Goal: Find specific page/section: Find specific page/section

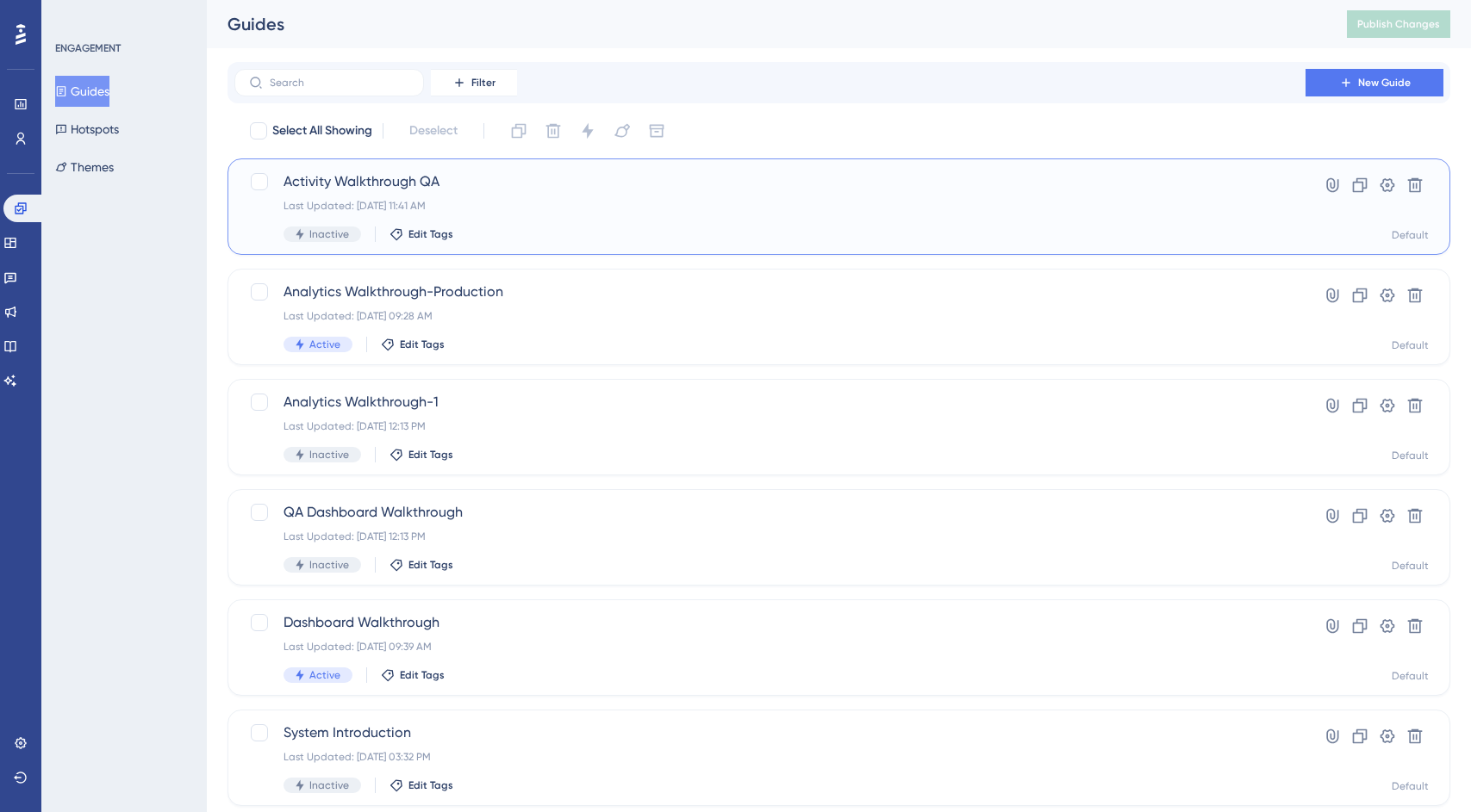
click at [564, 214] on div "Activity Walkthrough QA Last Updated: [DATE] 11:41 AM Inactive Edit Tags" at bounding box center [769, 207] width 973 height 71
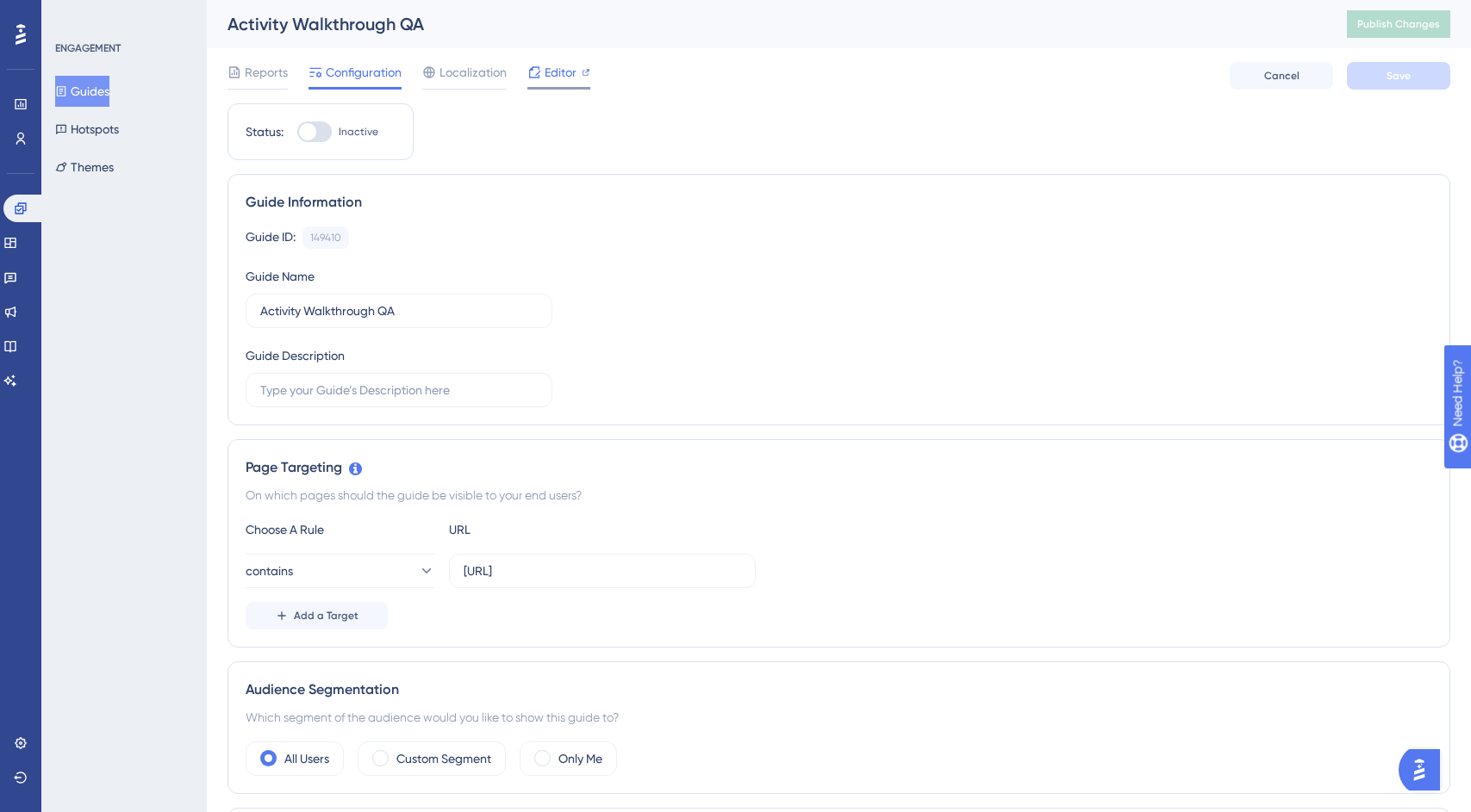
click at [559, 71] on span "Editor" at bounding box center [560, 73] width 32 height 21
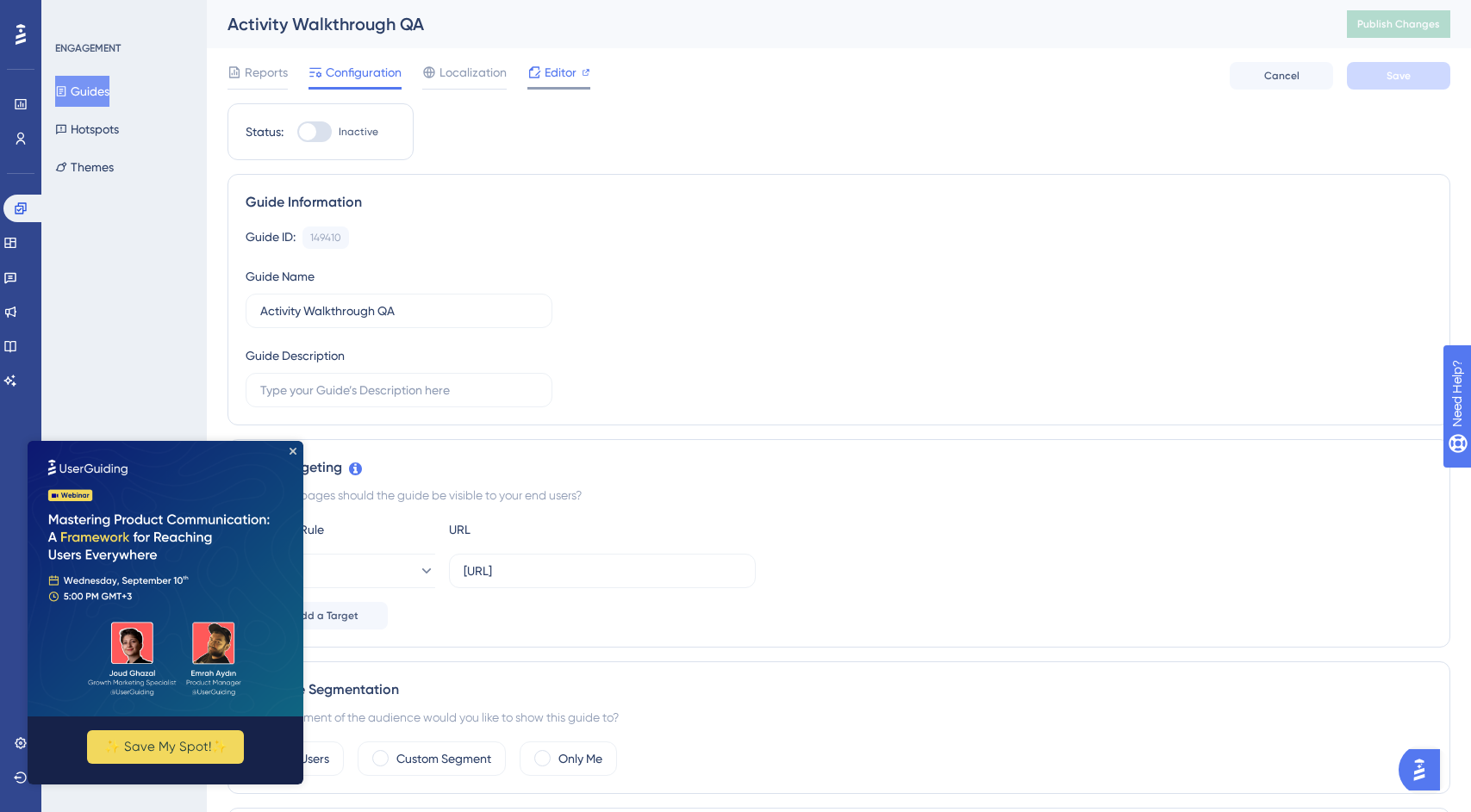
click at [560, 73] on span "Editor" at bounding box center [560, 73] width 32 height 21
